Goal: Communication & Community: Answer question/provide support

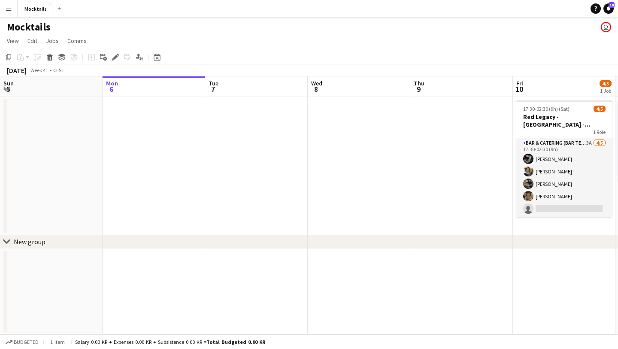
scroll to position [0, 331]
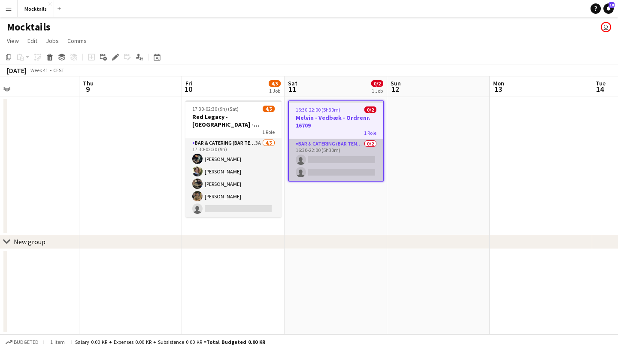
click at [348, 153] on app-card-role "Bar & Catering (Bar Tender) 0/2 16:30-22:00 (5h30m) single-neutral-actions sing…" at bounding box center [336, 160] width 94 height 42
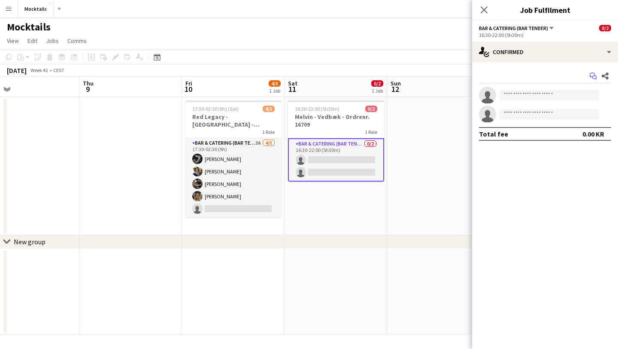
click at [593, 75] on icon "Start chat" at bounding box center [593, 76] width 7 height 7
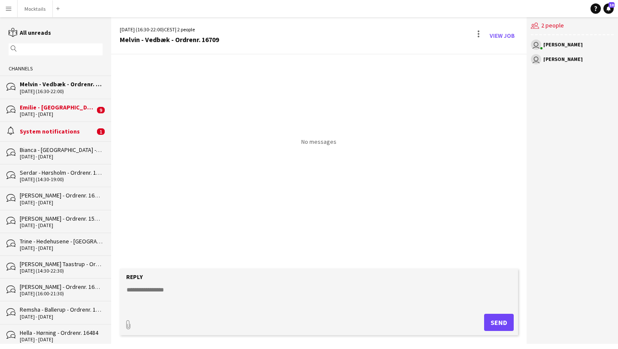
click at [202, 289] on textarea at bounding box center [321, 296] width 390 height 22
type textarea "*********"
click at [493, 319] on button "Send" at bounding box center [499, 322] width 30 height 17
click at [71, 108] on div "Emilie - [GEOGRAPHIC_DATA] - Ordrenr. 16586" at bounding box center [57, 107] width 75 height 8
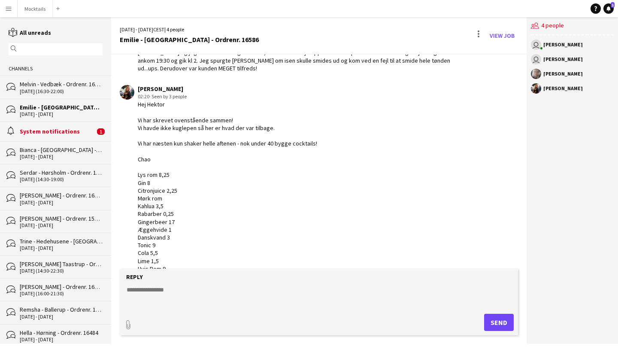
click at [338, 174] on div "[PERSON_NAME] 02:20 · Seen by 3 people [PERSON_NAME] Vi har skrevet ovenstående…" at bounding box center [286, 198] width 333 height 227
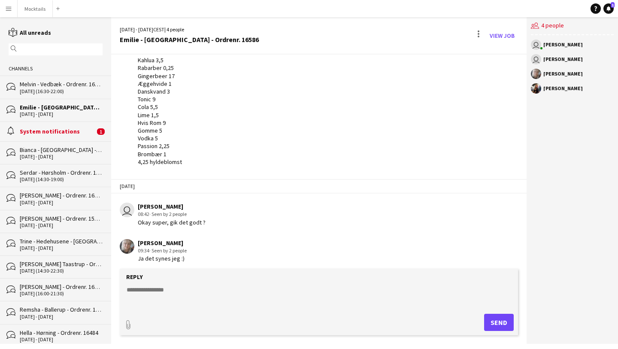
scroll to position [501, 0]
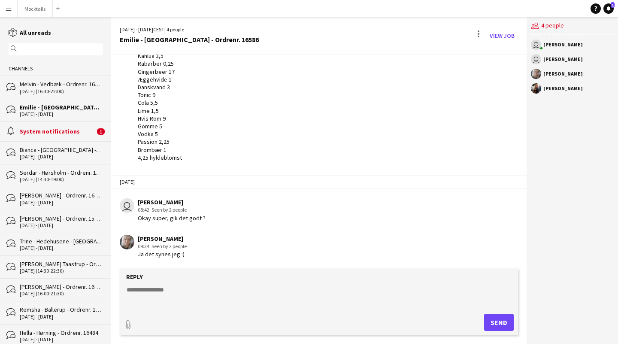
click at [71, 130] on div "System notifications" at bounding box center [57, 131] width 75 height 8
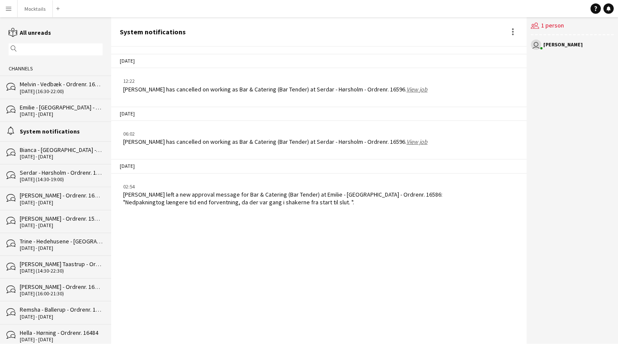
click at [10, 12] on app-icon "Menu" at bounding box center [8, 8] width 7 height 7
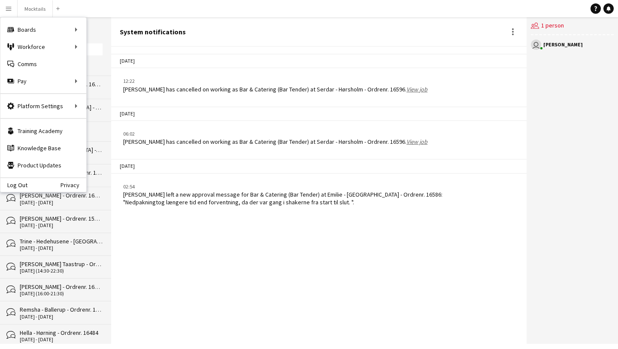
click at [283, 59] on div "[DATE]" at bounding box center [318, 61] width 415 height 15
